Goal: Transaction & Acquisition: Purchase product/service

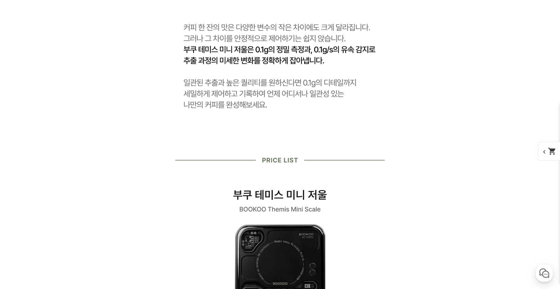
scroll to position [995, 0]
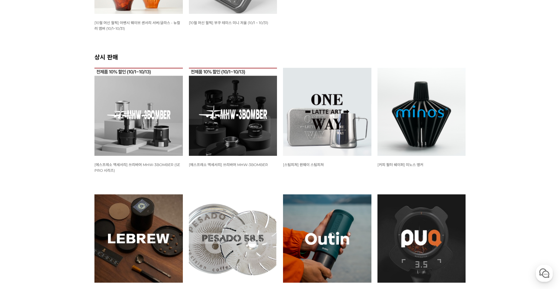
scroll to position [211, 0]
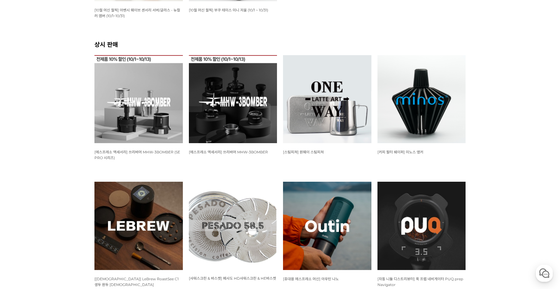
click at [135, 109] on img at bounding box center [138, 99] width 88 height 88
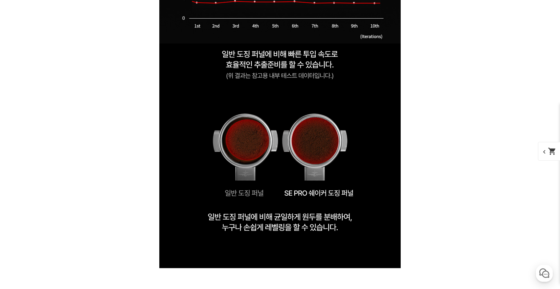
scroll to position [2648, 0]
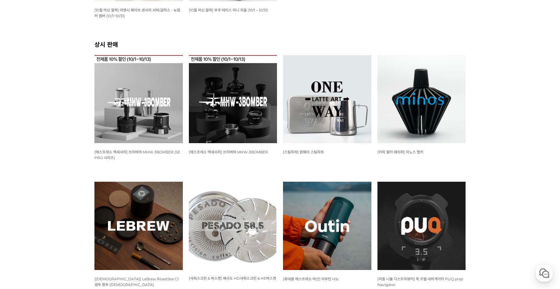
click at [217, 102] on img at bounding box center [233, 99] width 88 height 88
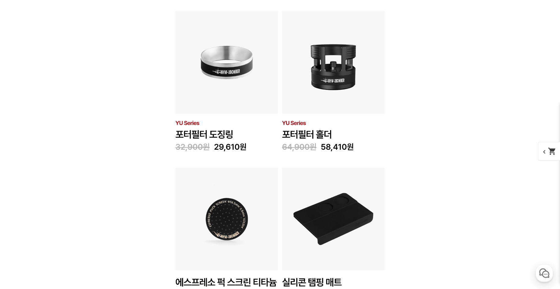
scroll to position [2534, 0]
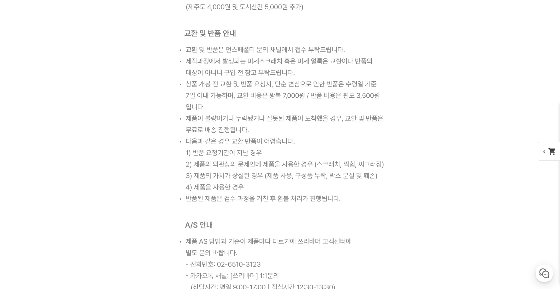
scroll to position [23073, 0]
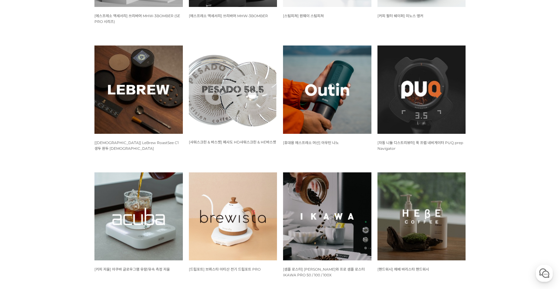
scroll to position [302, 0]
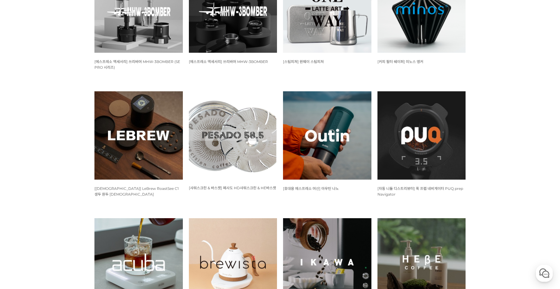
click at [233, 129] on img at bounding box center [233, 135] width 88 height 88
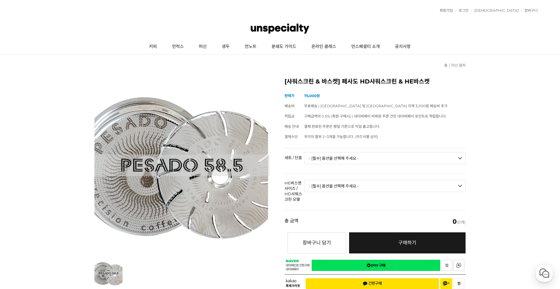
click at [316, 157] on select "- [필수] 옵션을 선택해 주세요 - ------------------- 세트 단품" at bounding box center [384, 158] width 161 height 12
select select "단품"
click at [304, 152] on select "- [필수] 옵션을 선택해 주세요 - ------------------- 세트 단품" at bounding box center [384, 158] width 161 height 12
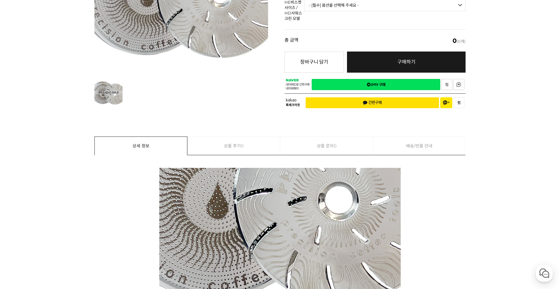
scroll to position [30, 0]
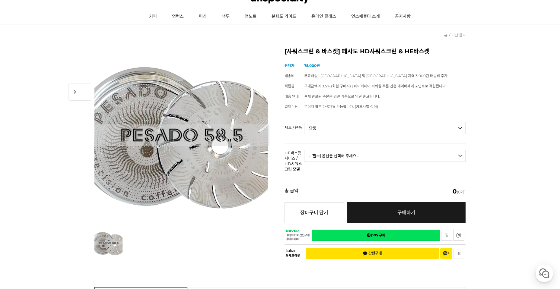
click at [388, 158] on select "- [필수] 옵션을 선택해 주세요 - ------------------- HE바스켓 S / 단품 구매 HE바스켓 M / 단품 구매 HE바스켓 …" at bounding box center [384, 156] width 161 height 12
select select "HE바스켓 L / 단품 구매"
click at [304, 150] on select "- [필수] 옵션을 선택해 주세요 - ------------------- HE바스켓 S / 단품 구매 HE바스켓 M / 단품 구매 HE바스켓 …" at bounding box center [384, 156] width 161 height 12
select select "*"
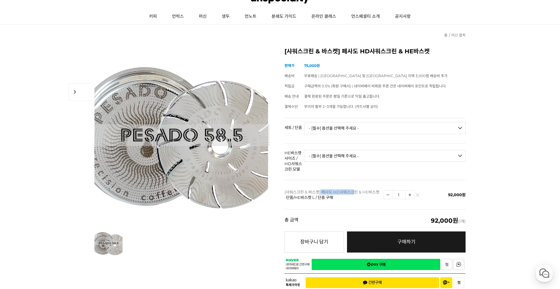
drag, startPoint x: 321, startPoint y: 193, endPoint x: 355, endPoint y: 192, distance: 33.8
click at [355, 192] on p "[샤워스크린 & 바스켓] 페사도 HD샤워스크린 & HE바스켓 - 단품/HE바스켓 L / 단품 구매" at bounding box center [332, 194] width 96 height 11
click at [362, 192] on p "[샤워스크린 & 바스켓] 페사도 HD샤워스크린 & HE바스켓 - 단품/HE바스켓 L / 단품 구매" at bounding box center [332, 194] width 96 height 11
drag, startPoint x: 323, startPoint y: 192, endPoint x: 379, endPoint y: 191, distance: 55.8
click at [379, 191] on p "[샤워스크린 & 바스켓] 페사도 HD샤워스크린 & HE바스켓 - 단품/HE바스켓 L / 단품 구매" at bounding box center [332, 194] width 96 height 11
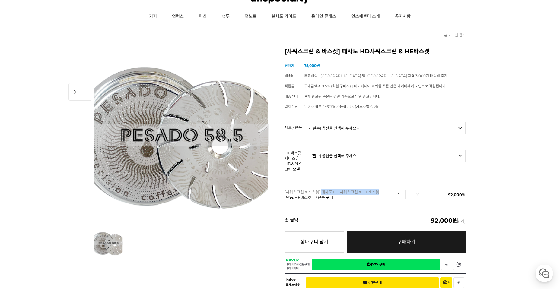
copy p "페사도 HD샤워스크린 & HE바스켓"
